Goal: Navigation & Orientation: Find specific page/section

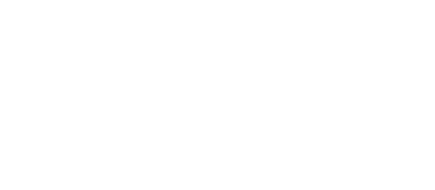
select select "*"
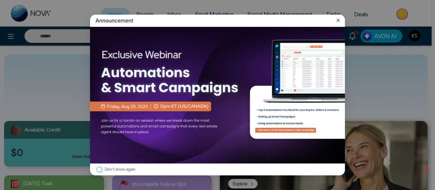
click at [339, 21] on icon at bounding box center [338, 20] width 3 height 3
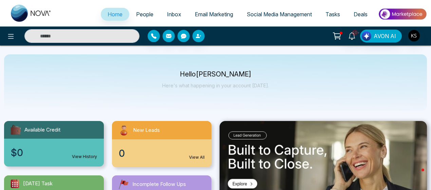
click at [216, 71] on p "Hello [PERSON_NAME]" at bounding box center [215, 74] width 107 height 6
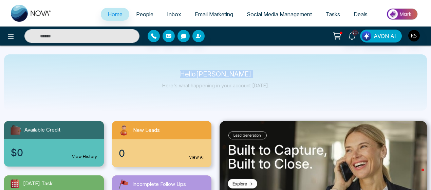
click at [232, 72] on p "Hello [PERSON_NAME]" at bounding box center [215, 74] width 107 height 6
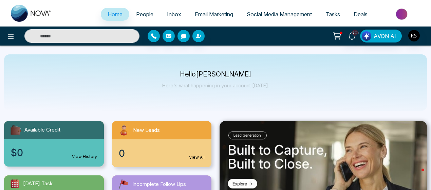
click at [232, 72] on p "Hello [PERSON_NAME]" at bounding box center [215, 74] width 107 height 6
click at [192, 72] on p "Hello [PERSON_NAME]" at bounding box center [215, 74] width 107 height 6
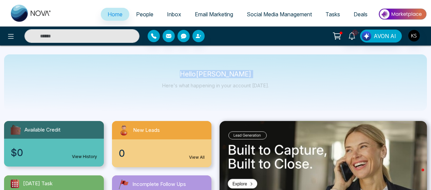
click at [192, 72] on p "Hello [PERSON_NAME]" at bounding box center [215, 74] width 107 height 6
